Goal: Information Seeking & Learning: Learn about a topic

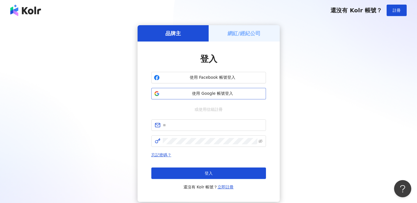
click at [205, 93] on span "使用 Google 帳號登入" at bounding box center [212, 94] width 101 height 6
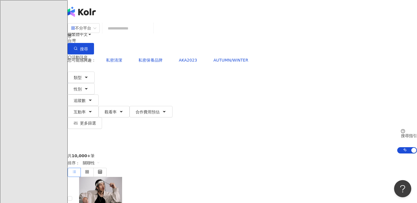
click at [151, 34] on input "search" at bounding box center [128, 28] width 46 height 11
type input "**********"
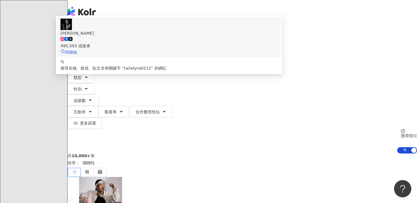
click at [175, 36] on span "[PERSON_NAME]" at bounding box center [168, 33] width 217 height 6
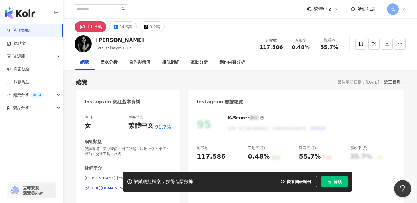
scroll to position [3, 0]
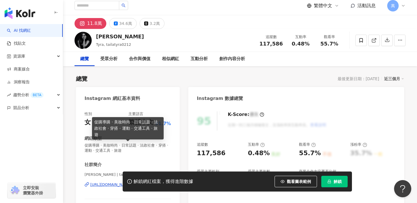
click at [335, 181] on span "解鎖" at bounding box center [337, 181] width 8 height 5
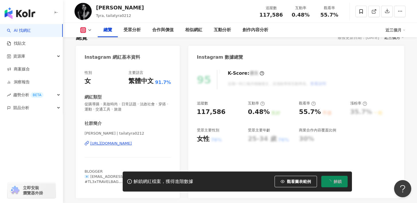
scroll to position [68, 0]
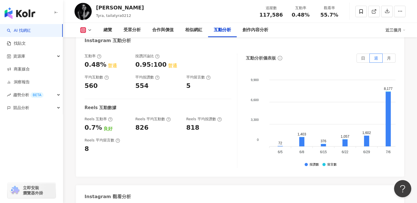
scroll to position [1183, 0]
